Goal: Task Accomplishment & Management: Complete application form

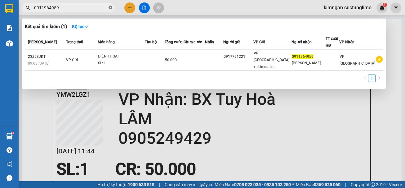
click at [110, 7] on icon "close-circle" at bounding box center [110, 8] width 4 height 4
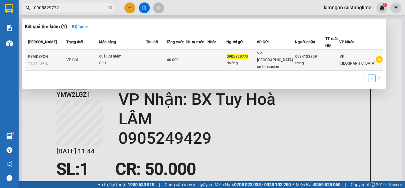
type input "0905829772"
click at [154, 62] on td at bounding box center [156, 60] width 20 height 21
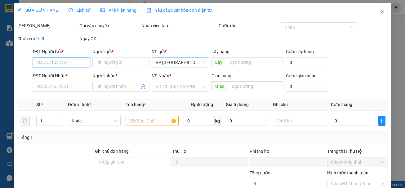
type input "0905829772"
type input "đường"
type input "0934123859"
type input "trang"
type input "0"
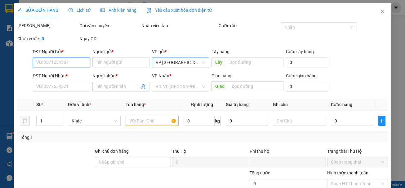
type input "40.000"
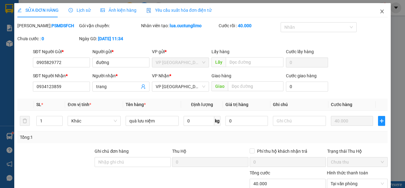
click at [379, 12] on icon "close" at bounding box center [381, 11] width 5 height 5
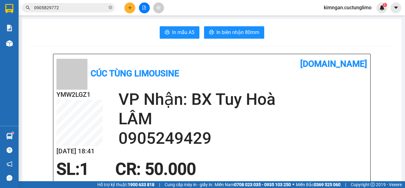
scroll to position [217, 0]
